Goal: Task Accomplishment & Management: Manage account settings

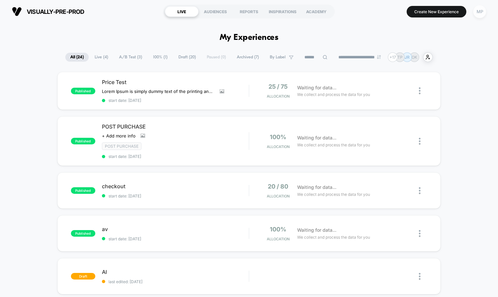
click at [484, 13] on div "MP" at bounding box center [479, 11] width 13 height 13
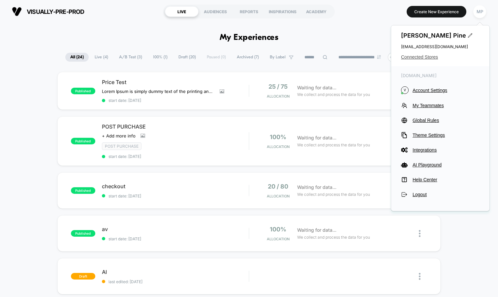
click at [414, 58] on span "Connected Stores" at bounding box center [440, 56] width 78 height 5
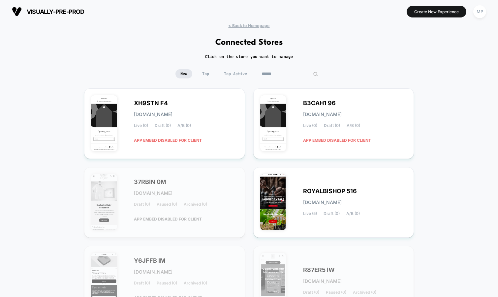
click at [282, 74] on input at bounding box center [290, 73] width 66 height 9
type input "*"
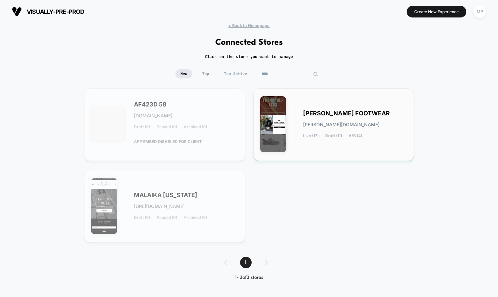
type input "****"
click at [322, 107] on div "[PERSON_NAME] FOOTWEAR [DOMAIN_NAME] Live (17) Draft (11) A/B (4)" at bounding box center [333, 124] width 147 height 59
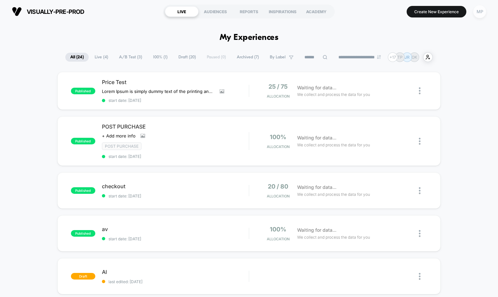
click at [476, 12] on div "MP" at bounding box center [479, 11] width 13 height 13
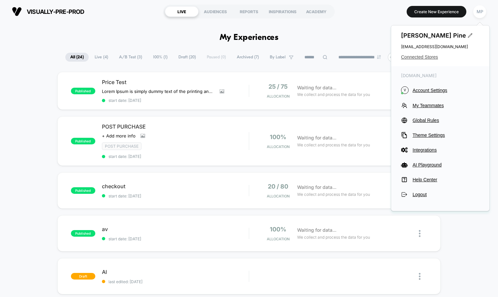
click at [427, 57] on span "Connected Stores" at bounding box center [440, 56] width 78 height 5
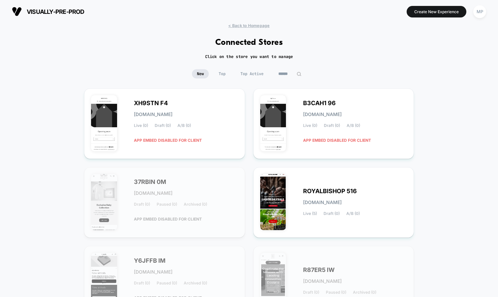
click at [288, 72] on input at bounding box center [289, 73] width 33 height 9
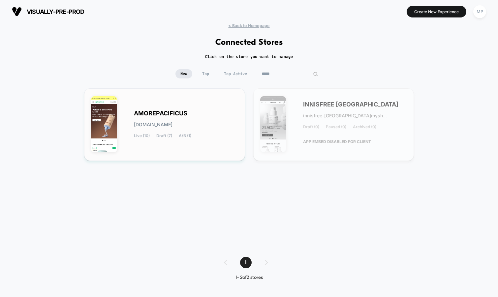
type input "*****"
click at [196, 107] on div "AMOREPACIFICUS amorepacificus.myshopify.com Live (10) Draft (7) A/B (1)" at bounding box center [164, 124] width 147 height 59
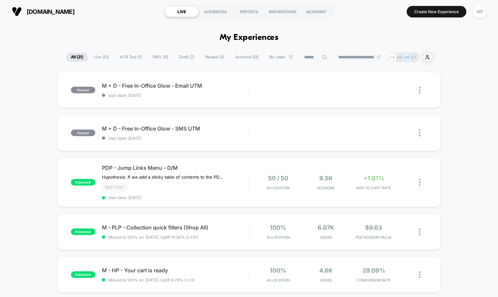
click at [129, 55] on span "A/B Test ( 1 )" at bounding box center [131, 57] width 32 height 9
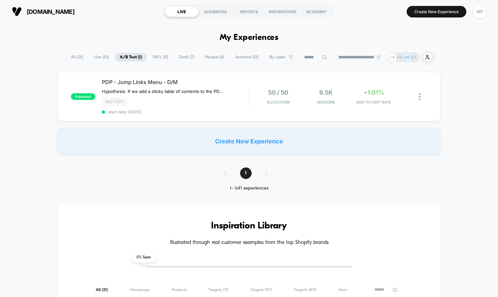
click at [149, 56] on span "100% ( 9 )" at bounding box center [160, 57] width 25 height 9
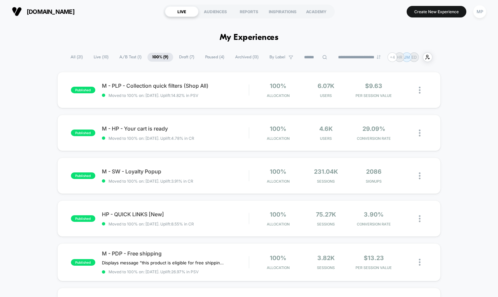
click at [119, 58] on span "A/B Test ( 1 )" at bounding box center [130, 57] width 32 height 9
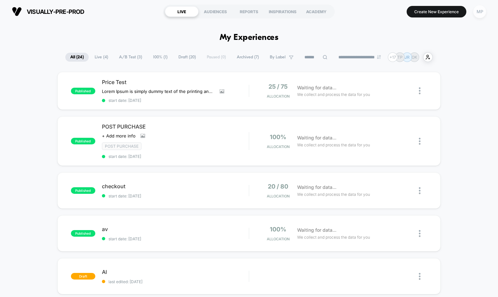
click at [477, 12] on div "MP" at bounding box center [479, 11] width 13 height 13
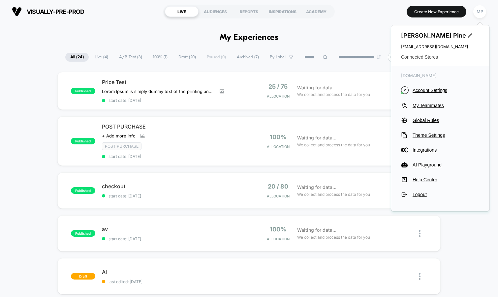
click at [432, 57] on span "Connected Stores" at bounding box center [440, 56] width 78 height 5
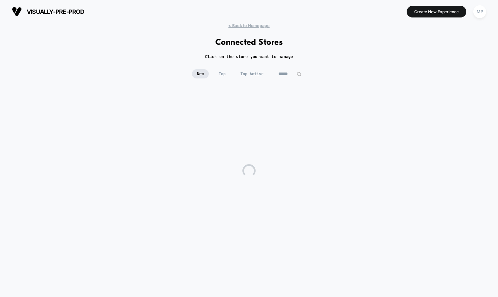
click at [288, 68] on div "< Back to Homepage Connected Stores Click on the store you want to manage New T…" at bounding box center [249, 156] width 498 height 267
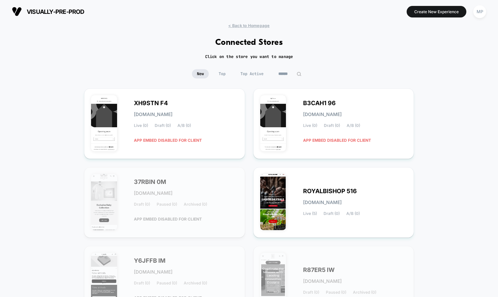
click at [288, 69] on div "< Back to Homepage Connected Stores Click on the store you want to manage New T…" at bounding box center [249, 272] width 498 height 498
click at [287, 75] on input at bounding box center [289, 73] width 33 height 9
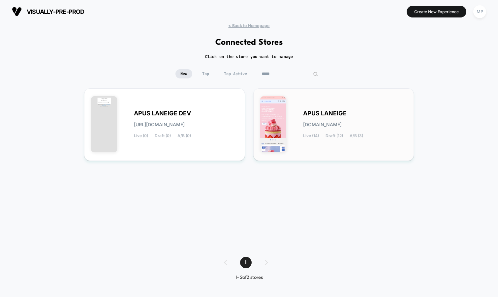
type input "*****"
click at [318, 121] on div "APUS LANEIGE apus-laneige.myshopify.com Live (14) Draft (12) A/B (3)" at bounding box center [355, 124] width 104 height 27
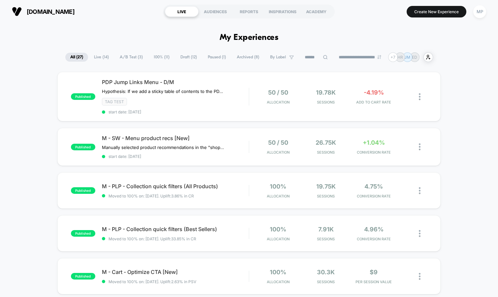
click at [128, 55] on span "A/B Test ( 3 )" at bounding box center [131, 57] width 33 height 9
